Goal: Task Accomplishment & Management: Manage account settings

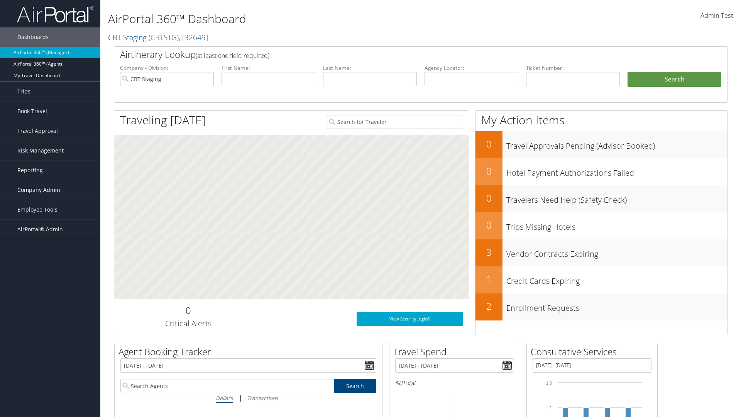
click at [50, 190] on span "Company Admin" at bounding box center [38, 189] width 43 height 19
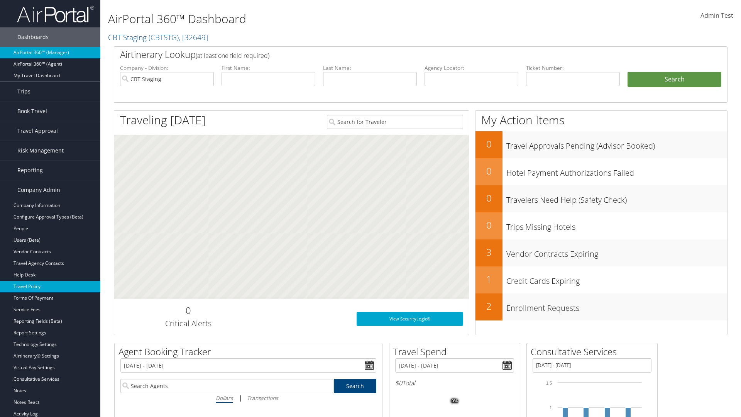
click at [50, 286] on link "Travel Policy" at bounding box center [50, 287] width 100 height 12
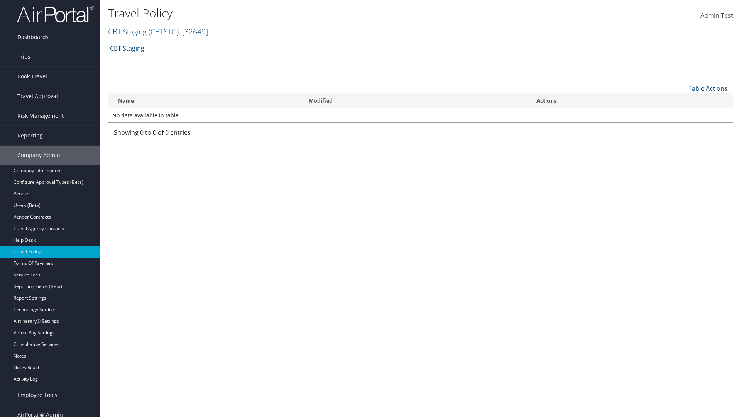
click at [708, 88] on link "Table Actions" at bounding box center [708, 88] width 39 height 8
click at [682, 100] on link "Add New Policy" at bounding box center [682, 100] width 102 height 13
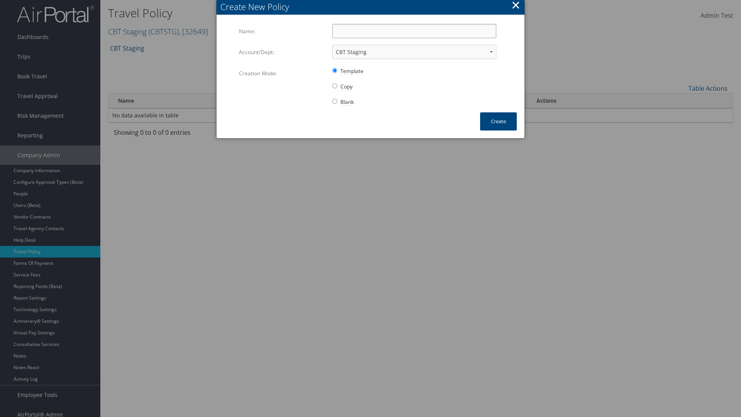
click at [414, 31] on input "Name:" at bounding box center [414, 31] width 164 height 14
type input "Auto Policy"
click at [498, 121] on button "Create" at bounding box center [498, 121] width 37 height 18
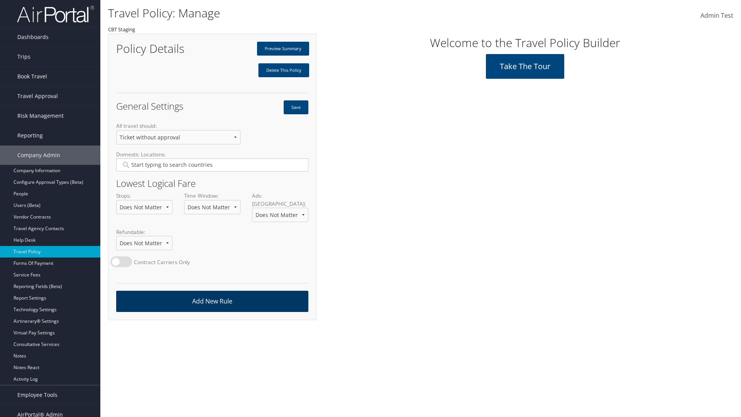
click at [212, 293] on link "Add New Rule" at bounding box center [212, 301] width 192 height 21
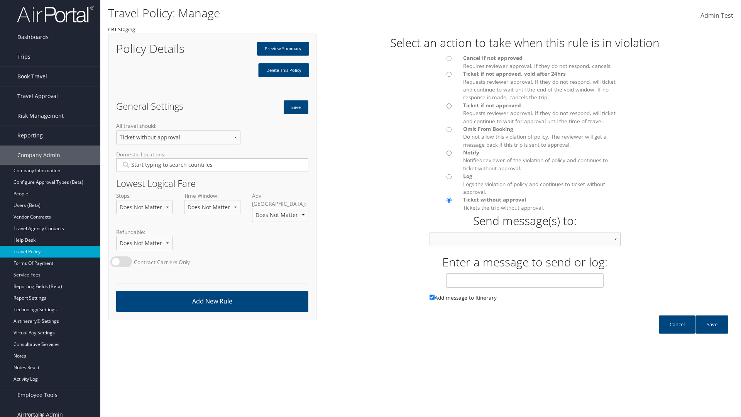
click at [440, 61] on div at bounding box center [441, 60] width 34 height 13
click at [525, 288] on input "text" at bounding box center [524, 280] width 157 height 14
type input "Message 1"
click at [712, 332] on link "Save" at bounding box center [711, 324] width 33 height 18
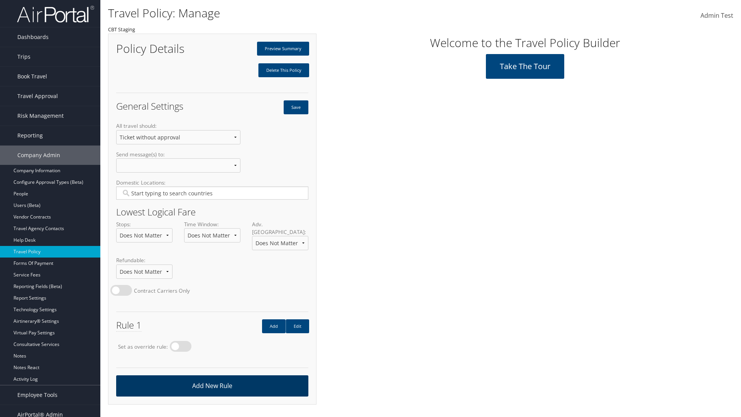
click at [212, 377] on link "Add New Rule" at bounding box center [212, 385] width 192 height 21
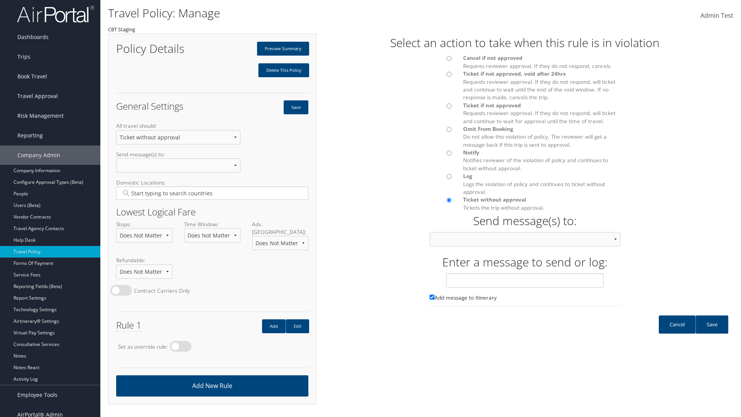
click at [440, 108] on div at bounding box center [441, 108] width 34 height 13
click at [525, 288] on input "text" at bounding box center [524, 280] width 157 height 14
type input "Message 2"
click at [712, 332] on link "Save" at bounding box center [711, 324] width 33 height 18
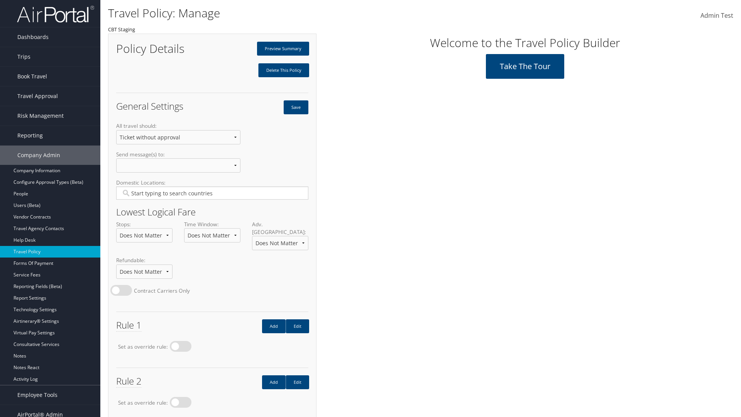
scroll to position [43, 0]
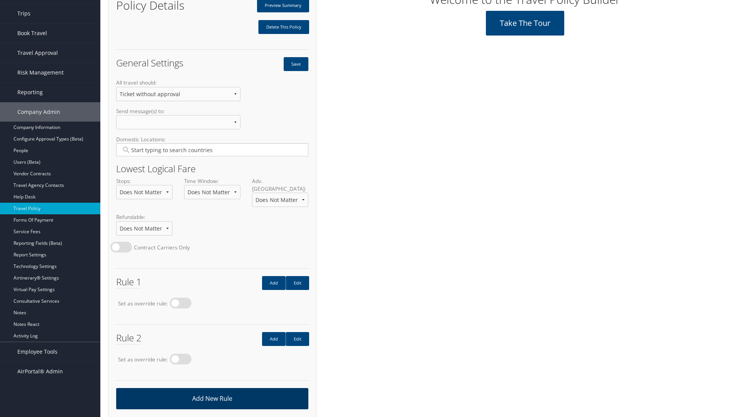
click at [212, 390] on link "Add New Rule" at bounding box center [212, 398] width 192 height 21
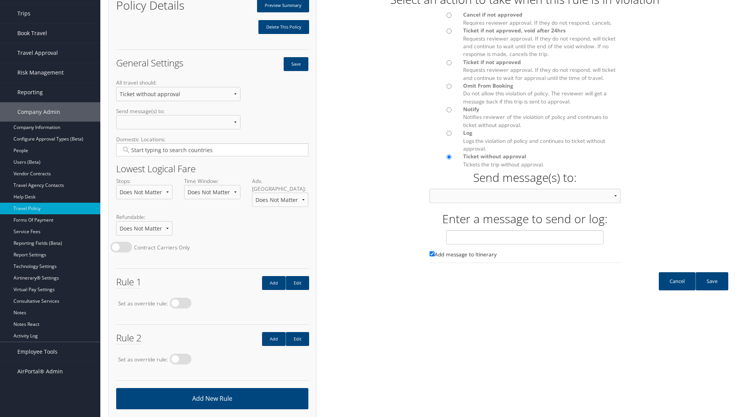
click at [449, 63] on input "Ticket if not approved Requests reviewer approval. If they do not respond, will…" at bounding box center [449, 62] width 5 height 5
radio input "true"
click at [525, 244] on input "text" at bounding box center [524, 237] width 157 height 14
type input "Message 3"
click at [712, 289] on link "Save" at bounding box center [711, 281] width 33 height 18
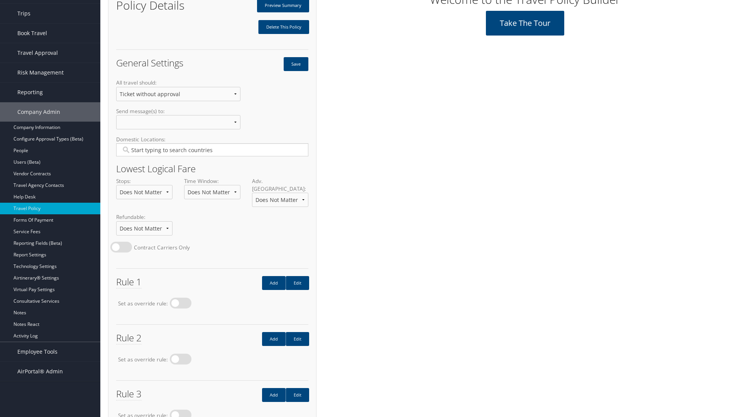
scroll to position [99, 0]
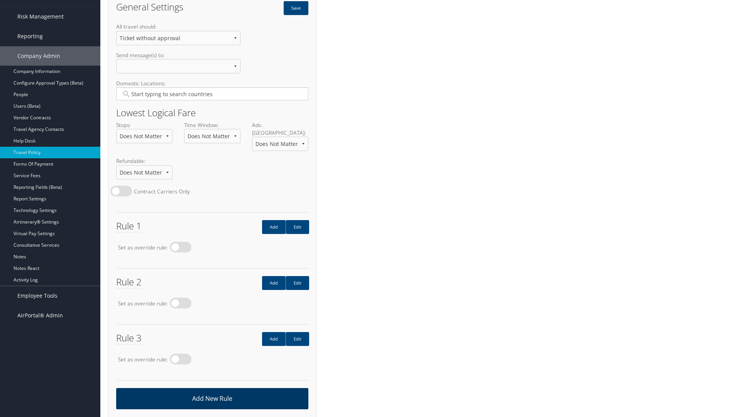
click at [212, 390] on link "Add New Rule" at bounding box center [212, 398] width 192 height 21
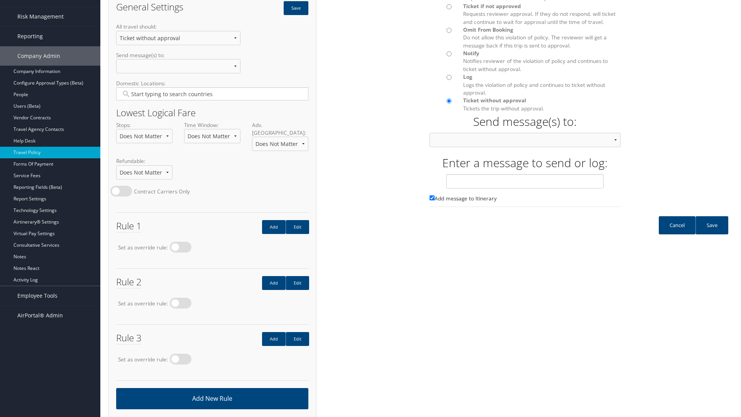
click at [449, 33] on input "Omit From Booking Do not allow this violation of policy. The reviewer will get …" at bounding box center [449, 30] width 5 height 5
radio input "true"
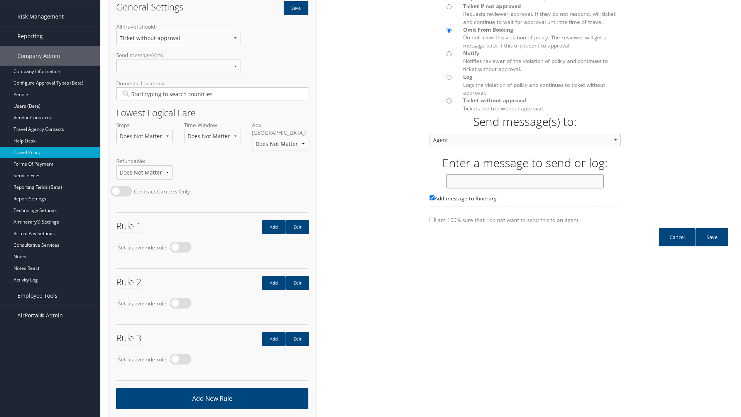
click at [525, 188] on input "text" at bounding box center [524, 181] width 157 height 14
type input "Message 4"
click at [712, 245] on link "Save" at bounding box center [711, 237] width 33 height 18
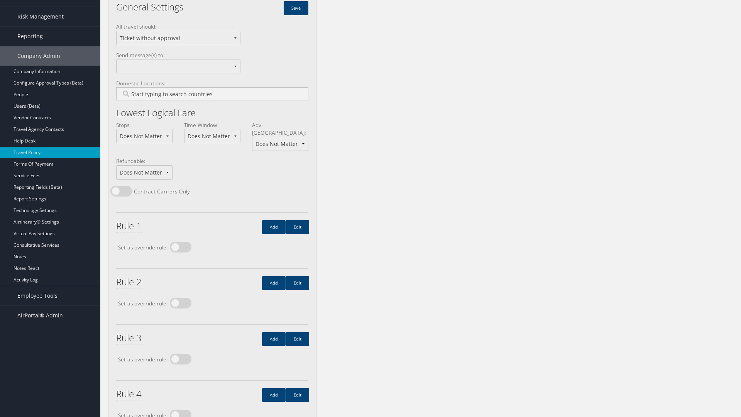
scroll to position [0, 0]
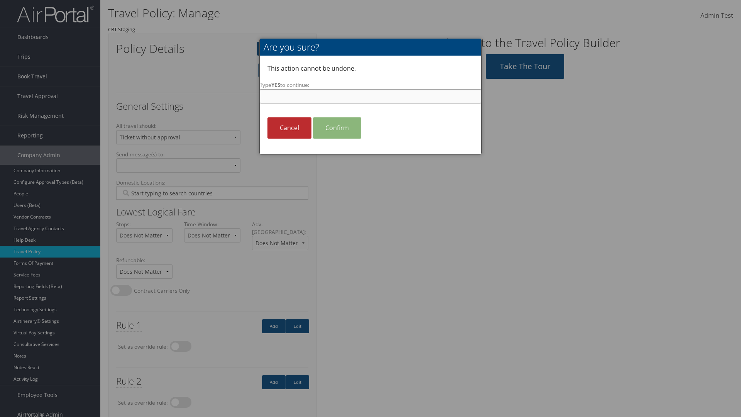
click at [371, 96] on input "Type YES to continue:" at bounding box center [371, 96] width 222 height 14
type input "YES"
click at [337, 128] on link "Confirm" at bounding box center [337, 127] width 48 height 21
